Goal: Information Seeking & Learning: Learn about a topic

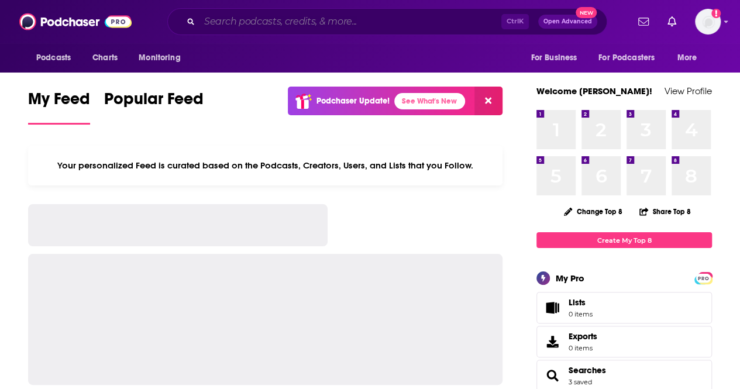
click at [384, 29] on input "Search podcasts, credits, & more..." at bounding box center [350, 21] width 302 height 19
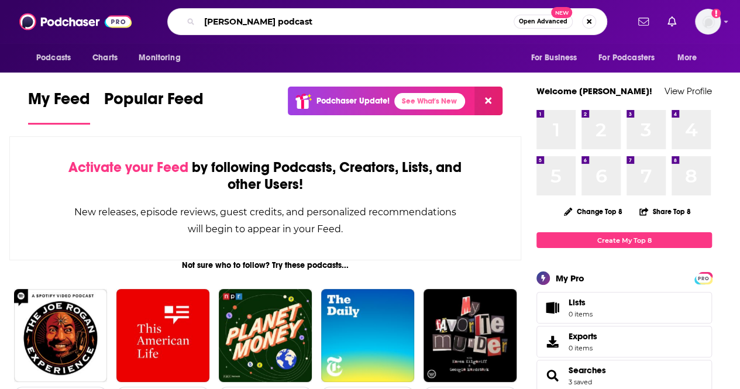
type input "[PERSON_NAME] podcast"
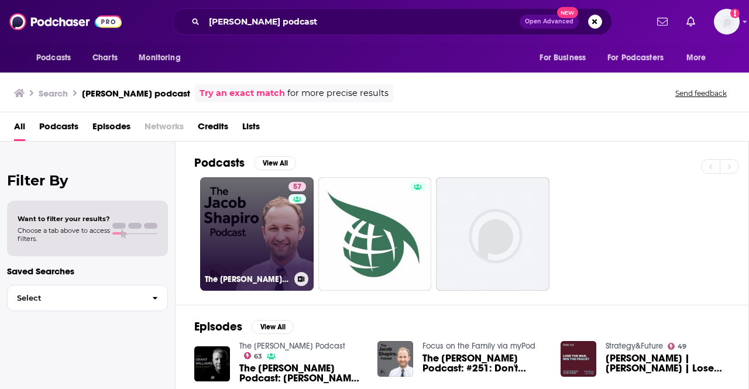
click at [236, 203] on link "57 The [PERSON_NAME] Podcast" at bounding box center [256, 233] width 113 height 113
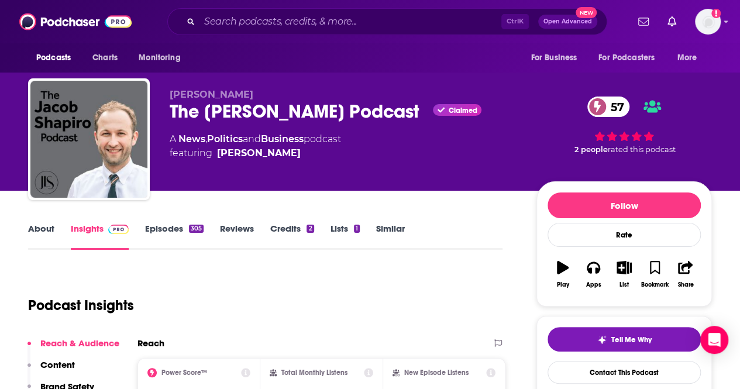
scroll to position [234, 0]
